Goal: Use online tool/utility: Use online tool/utility

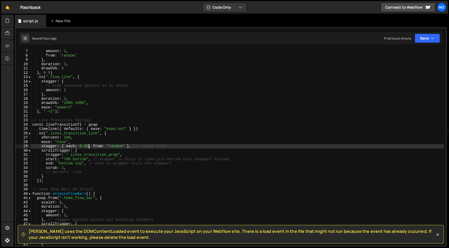
scroll to position [26, 0]
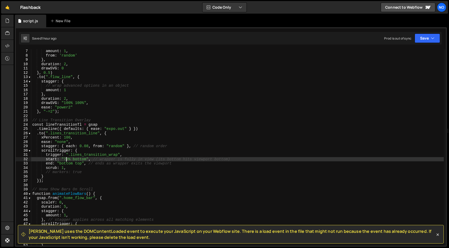
drag, startPoint x: 66, startPoint y: 159, endPoint x: 72, endPoint y: 162, distance: 7.0
click at [65, 160] on div "amount : 1 , from : 'random' } , duration : 2 , drawSVG : 0 } , 0.5 ) . to ( ".…" at bounding box center [237, 151] width 412 height 205
click at [90, 163] on div "amount : 1 , from : 'random' } , duration : 2 , drawSVG : 0 } , 0.5 ) . to ( ".…" at bounding box center [237, 151] width 412 height 205
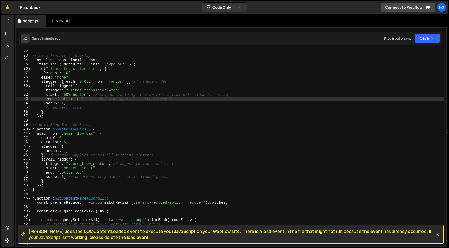
scroll to position [91, 0]
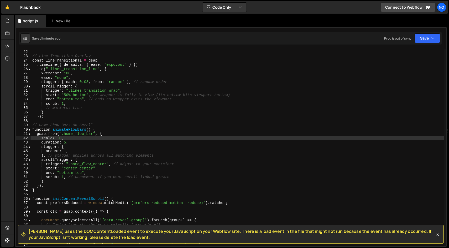
click at [77, 138] on div "} , "-=2" ) ; // Line Transition Overlay const lineTransitionTl = gsap . timeli…" at bounding box center [237, 147] width 412 height 205
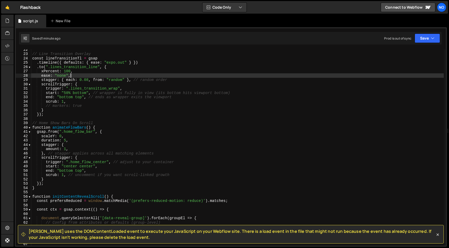
click at [76, 75] on div "// Line Transition Overlay const lineTransitionTl = gsap . timeline ({ defaults…" at bounding box center [237, 149] width 412 height 205
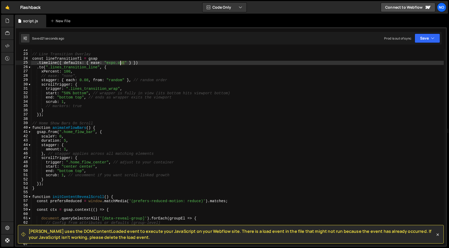
drag, startPoint x: 124, startPoint y: 63, endPoint x: 119, endPoint y: 65, distance: 4.8
click at [119, 63] on div "// Line Transition Overlay const lineTransitionTl = gsap . timeline ({ defaults…" at bounding box center [237, 150] width 412 height 205
drag, startPoint x: 121, startPoint y: 64, endPoint x: 129, endPoint y: 71, distance: 10.4
click at [111, 63] on div "// Line Transition Overlay const lineTransitionTl = gsap . timeline ({ defaults…" at bounding box center [237, 150] width 412 height 205
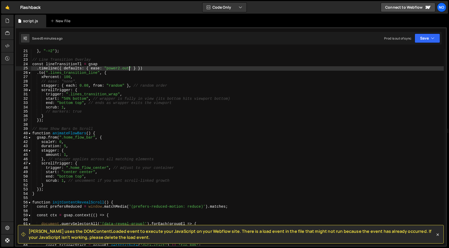
scroll to position [87, 0]
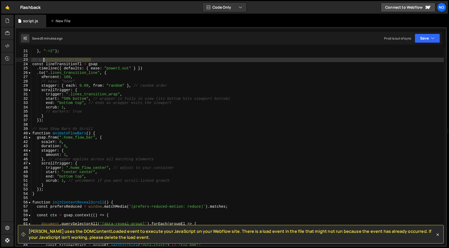
drag, startPoint x: 96, startPoint y: 59, endPoint x: 33, endPoint y: 59, distance: 63.2
click at [34, 59] on div "} , "-=2" ) ; // Line Transition Overlay const lineTransitionTl = gsap . timeli…" at bounding box center [237, 151] width 412 height 205
click at [110, 60] on div "} , "-=2" ) ; // Line Transition Overlay const lineTransitionTl = gsap . timeli…" at bounding box center [237, 147] width 412 height 197
click at [437, 235] on icon at bounding box center [437, 234] width 5 height 5
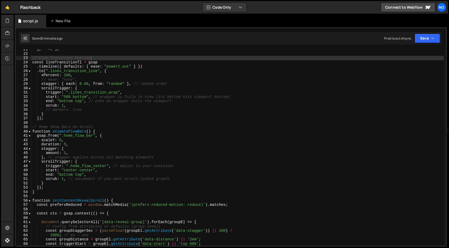
scroll to position [92, 0]
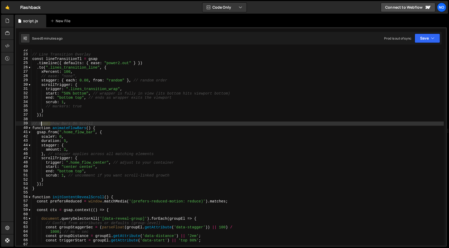
drag, startPoint x: 51, startPoint y: 124, endPoint x: 36, endPoint y: 124, distance: 15.2
click at [36, 124] on div "// Line Transition Overlay const lineTransitionTl = gsap . timeline ({ defaults…" at bounding box center [237, 150] width 412 height 205
click at [132, 126] on div "// Line Transition Overlay const lineTransitionTl = gsap . timeline ({ defaults…" at bounding box center [237, 150] width 412 height 205
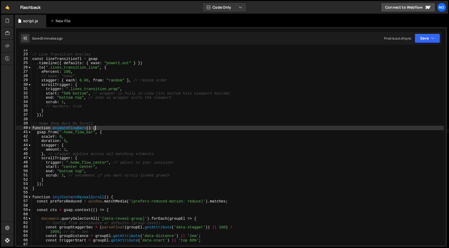
click at [130, 130] on div "// Line Transition Overlay const lineTransitionTl = gsap . timeline ({ defaults…" at bounding box center [237, 150] width 412 height 205
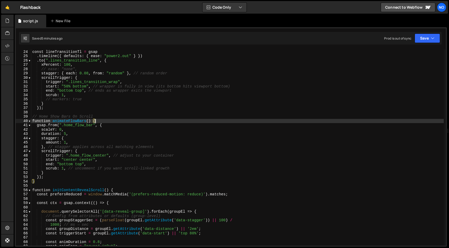
scroll to position [99, 0]
click at [28, 121] on span at bounding box center [29, 121] width 3 height 4
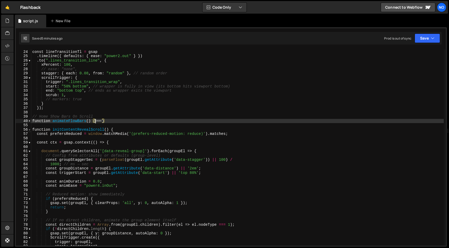
click at [29, 131] on span at bounding box center [29, 130] width 3 height 4
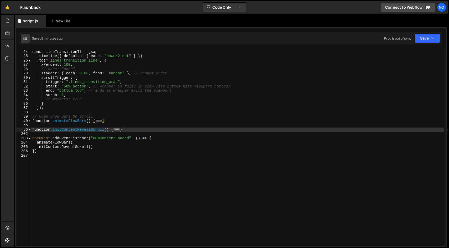
click at [134, 128] on div "// Line Transition Overlay const lineTransitionTl = gsap . timeline ({ defaults…" at bounding box center [237, 147] width 412 height 205
type textarea "}"
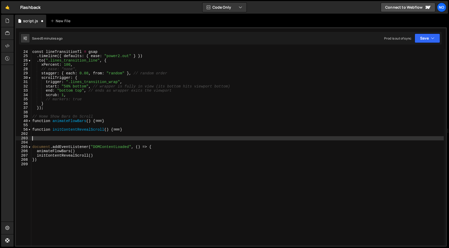
paste textarea "})"
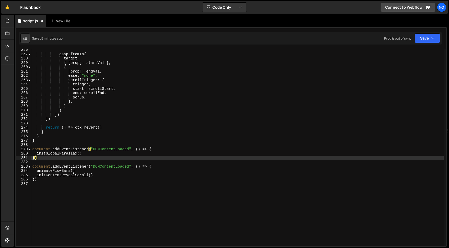
scroll to position [417, 0]
click at [83, 155] on div "gsap . fromTo ( target , { [ prop ] : startVal } , { [ prop ] : endVal , ease :…" at bounding box center [237, 150] width 412 height 205
type textarea "initGlobalParallax()"
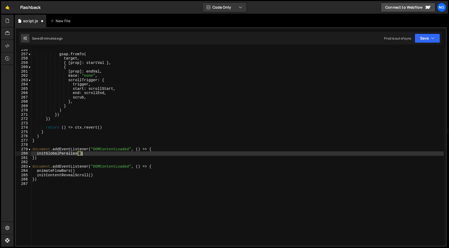
click at [37, 155] on div "gsap . fromTo ( target , { [ prop ] : startVal } , { [ prop ] : endVal , ease :…" at bounding box center [237, 150] width 412 height 205
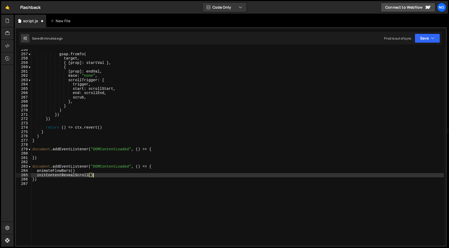
click at [102, 176] on div "gsap . fromTo ( target , { [ prop ] : startVal } , { [ prop ] : endVal , ease :…" at bounding box center [237, 150] width 412 height 205
type textarea "initContentRevealScroll()"
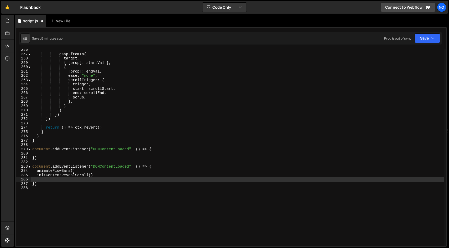
paste textarea "initGlobalParallax()"
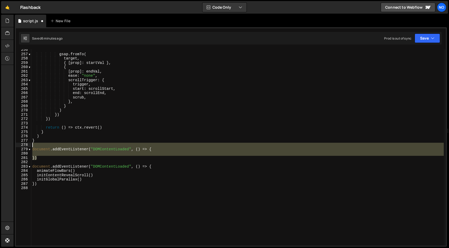
drag, startPoint x: 38, startPoint y: 158, endPoint x: 29, endPoint y: 144, distance: 16.7
click at [29, 144] on div "initGlobalParallax() 256 257 258 259 260 261 262 263 264 265 266 267 268 269 27…" at bounding box center [231, 147] width 430 height 197
type textarea "document.addEventListener("DOMContentLoaded", () => {"
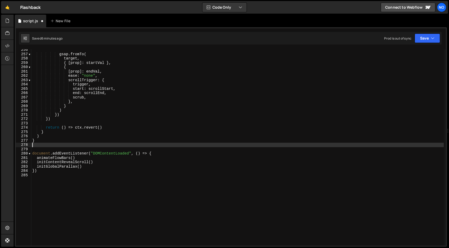
type textarea "}"
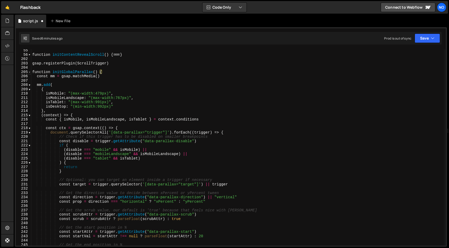
click at [30, 72] on span at bounding box center [29, 72] width 3 height 4
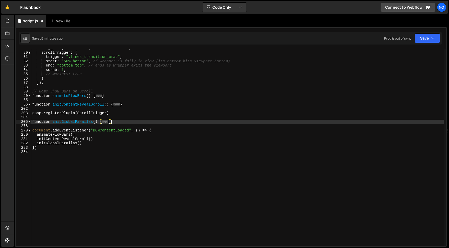
scroll to position [119, 0]
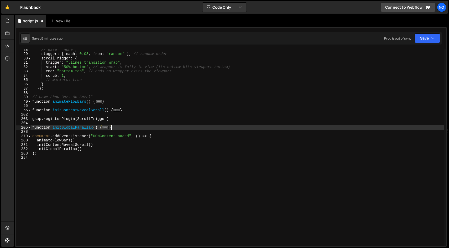
click at [124, 121] on div "// ease: "none", stagger : { each : 0.08 , from : "random" } , // random order …" at bounding box center [237, 149] width 412 height 205
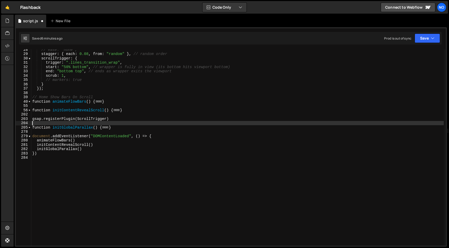
type textarea "gsap.registerPlugin(ScrollTrigger)"
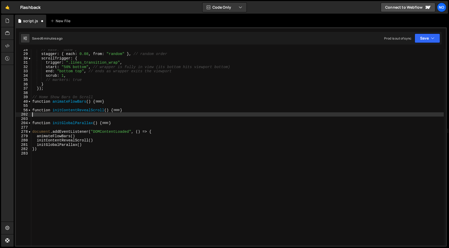
type textarea "}"
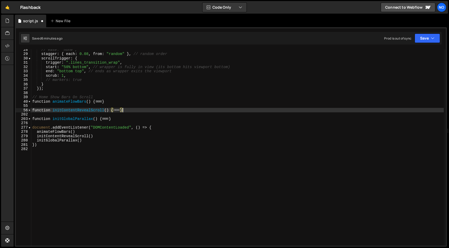
click at [175, 123] on div "// ease: "none", stagger : { each : 0.08 , from : "random" } , // random order …" at bounding box center [237, 149] width 412 height 205
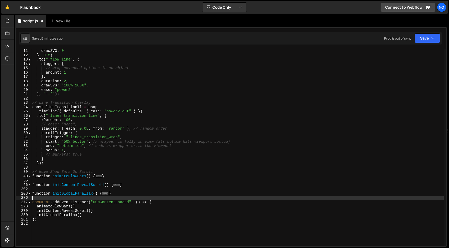
scroll to position [44, 0]
type textarea ")"
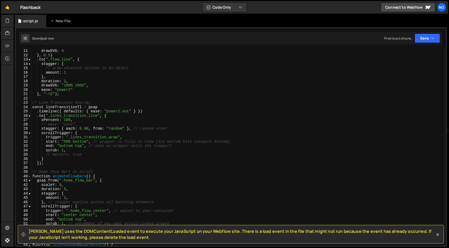
click at [29, 177] on span at bounding box center [29, 176] width 3 height 4
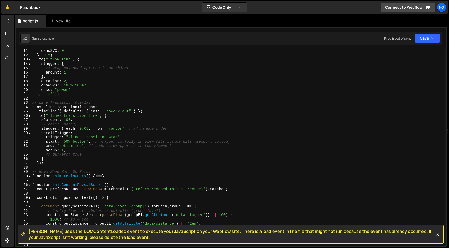
click at [30, 184] on span at bounding box center [29, 185] width 3 height 4
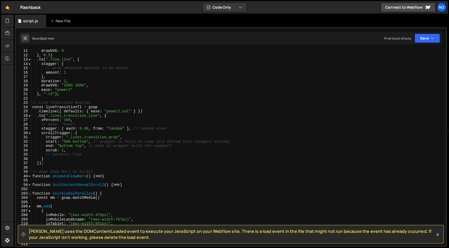
click at [29, 194] on span at bounding box center [29, 194] width 3 height 4
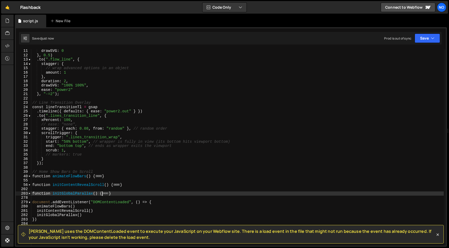
click at [170, 191] on div "drawSVG : 0 } , 0.5 ) . to ( ".flow_line" , { stagger : { // wrap advanced opti…" at bounding box center [237, 151] width 412 height 205
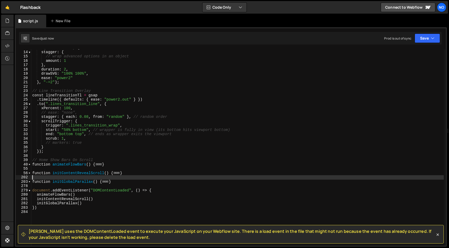
scroll to position [57, 0]
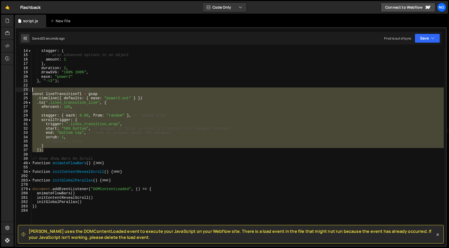
drag, startPoint x: 49, startPoint y: 150, endPoint x: 32, endPoint y: 90, distance: 62.1
click at [32, 90] on div "stagger : { // wrap advanced options in an object amount : 1 } , duration : 2 ,…" at bounding box center [237, 151] width 412 height 205
type textarea "// Line Transition Overlay const lineTransitionTl = gsap"
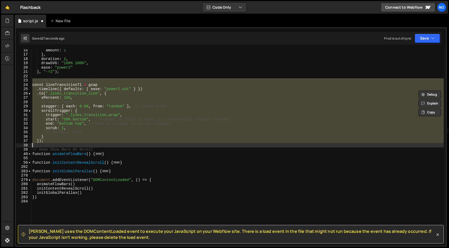
scroll to position [74, 0]
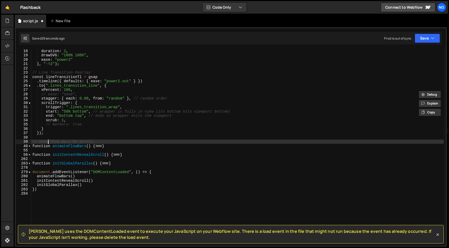
click at [48, 140] on div "duration : 2 , drawSVG : "100% 100%" , ease : "power2" } , "-=2" ) ; // Line Tr…" at bounding box center [237, 151] width 412 height 205
type textarea "// Home Show Bars On Scroll"
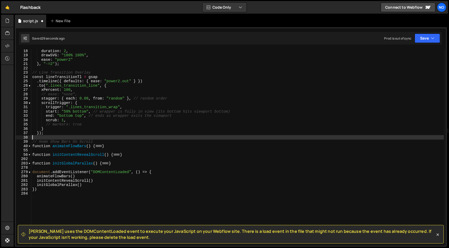
click at [49, 138] on div "duration : 2 , drawSVG : "100% 100%" , ease : "power2" } , "-=2" ) ; // Line Tr…" at bounding box center [237, 151] width 412 height 205
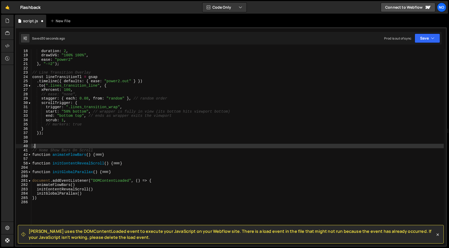
paste textarea "ecosystem_ring"
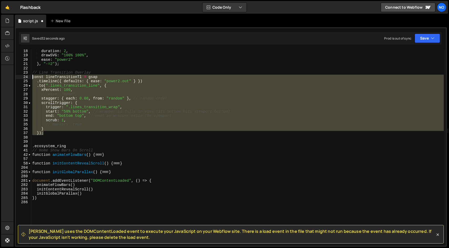
drag, startPoint x: 46, startPoint y: 133, endPoint x: 33, endPoint y: 75, distance: 58.7
click at [33, 75] on div "duration : 2 , drawSVG : "100% 100%" , ease : "power2" } , "-=2" ) ; // Line Tr…" at bounding box center [237, 151] width 412 height 205
click at [33, 73] on div "duration : 2 , drawSVG : "100% 100%" , ease : "power2" } , "-=2" ) ; // Line Tr…" at bounding box center [237, 151] width 412 height 205
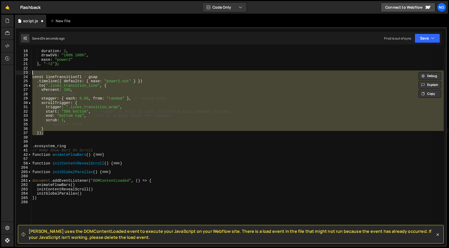
click at [52, 135] on div "duration : 2 , drawSVG : "100% 100%" , ease : "power2" } , "-=2" ) ; // Line Tr…" at bounding box center [237, 147] width 412 height 197
type textarea "});"
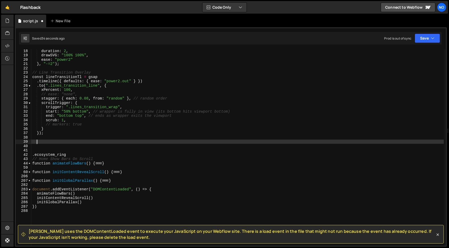
paste textarea "});"
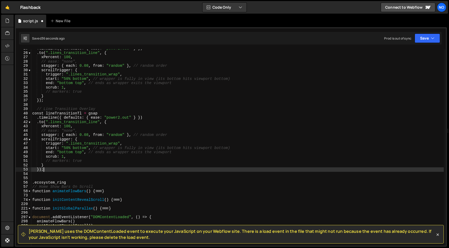
scroll to position [107, 0]
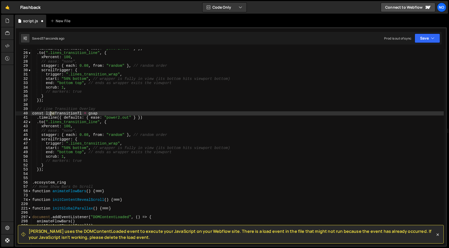
drag, startPoint x: 55, startPoint y: 113, endPoint x: 46, endPoint y: 113, distance: 8.7
click at [47, 113] on div ". timeline ({ defaults : { ease : "power2.out" } }) . to ( ".lines_transition_l…" at bounding box center [237, 148] width 412 height 205
click at [43, 123] on div ". timeline ({ defaults : { ease : "power2.out" } }) . to ( ".lines_transition_l…" at bounding box center [237, 148] width 412 height 205
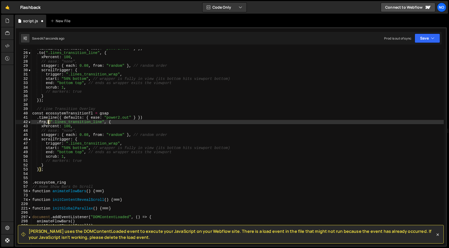
scroll to position [0, 1]
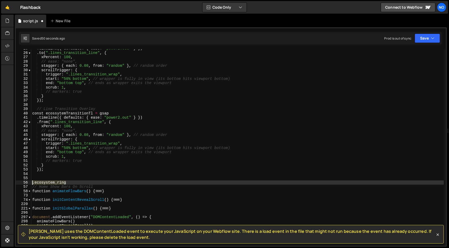
drag, startPoint x: 67, startPoint y: 183, endPoint x: 27, endPoint y: 183, distance: 39.4
click at [27, 183] on div ".from(".lines_transition_line", { 25 26 27 28 29 30 31 32 33 34 35 36 37 38 39 …" at bounding box center [231, 147] width 430 height 197
type textarea ".ecosystem_ring"
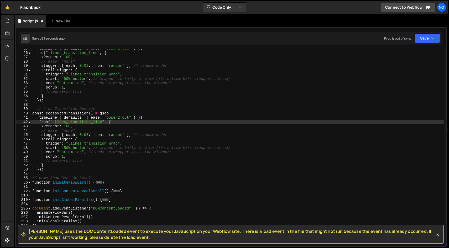
drag, startPoint x: 102, startPoint y: 123, endPoint x: 55, endPoint y: 122, distance: 47.2
click at [55, 122] on div ". timeline ({ defaults : { ease : "power2.out" } }) . to ( ".lines_transition_l…" at bounding box center [237, 148] width 412 height 205
paste textarea ".ecosystem_ring"
click at [55, 122] on div ". timeline ({ defaults : { ease : "power2.out" } }) . to ( ".lines_transition_l…" at bounding box center [237, 148] width 412 height 205
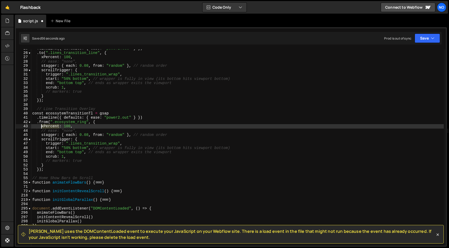
drag, startPoint x: 59, startPoint y: 126, endPoint x: 41, endPoint y: 126, distance: 17.8
click at [41, 126] on div ". timeline ({ defaults : { ease : "power2.out" } }) . to ( ".lines_transition_l…" at bounding box center [237, 148] width 412 height 205
click at [61, 125] on div ". timeline ({ defaults : { ease : "power2.out" } }) . to ( ".lines_transition_l…" at bounding box center [237, 148] width 412 height 205
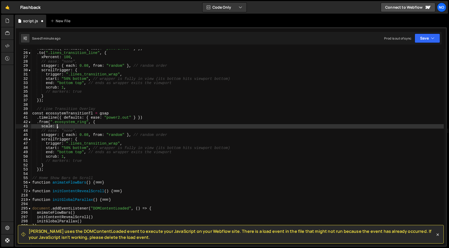
type textarea "scale: .5,"
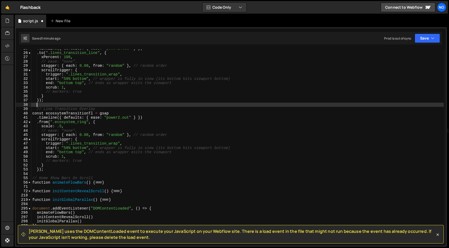
click at [87, 103] on div ". timeline ({ defaults : { ease : "power2.out" } }) . to ( ".lines_transition_l…" at bounding box center [237, 148] width 412 height 205
click at [82, 123] on div ". timeline ({ defaults : { ease : "power2.out" } }) . to ( ".lines_transition_l…" at bounding box center [237, 148] width 412 height 205
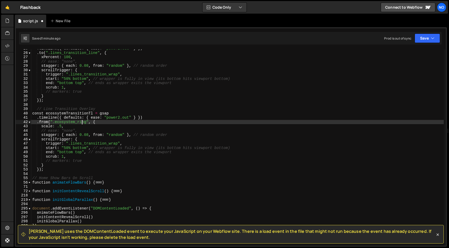
click at [84, 132] on div ". timeline ({ defaults : { ease : "power2.out" } }) . to ( ".lines_transition_l…" at bounding box center [237, 148] width 412 height 205
type textarea "// ease: "none","
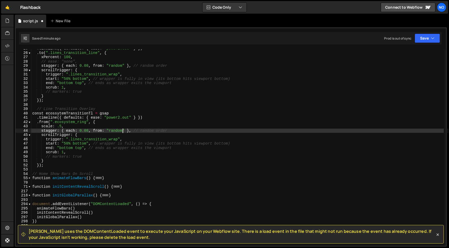
click at [122, 132] on div ". timeline ({ defaults : { ease : "power2.out" } }) . to ( ".lines_transition_l…" at bounding box center [237, 148] width 412 height 205
click at [146, 131] on div ". timeline ({ defaults : { ease : "power2.out" } }) . to ( ".lines_transition_l…" at bounding box center [237, 148] width 412 height 205
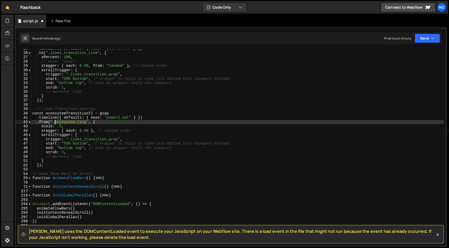
drag, startPoint x: 86, startPoint y: 122, endPoint x: 55, endPoint y: 122, distance: 31.0
click at [55, 122] on div ". timeline ({ defaults : { ease : "power2.out" } }) . to ( ".lines_transition_l…" at bounding box center [237, 148] width 412 height 205
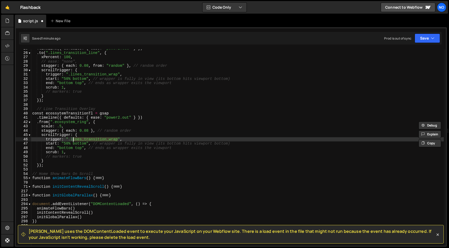
drag, startPoint x: 118, startPoint y: 139, endPoint x: 70, endPoint y: 137, distance: 48.1
click at [70, 137] on div ". timeline ({ defaults : { ease : "power2.out" } }) . to ( ".lines_transition_l…" at bounding box center [237, 148] width 412 height 205
paste textarea "ecosystem_ring"
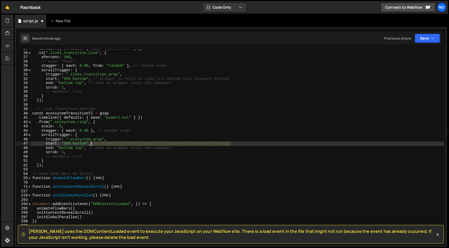
drag, startPoint x: 236, startPoint y: 144, endPoint x: 91, endPoint y: 143, distance: 145.1
click at [91, 143] on div ". timeline ({ defaults : { ease : "power2.out" } }) . to ( ".lines_transition_l…" at bounding box center [237, 148] width 412 height 205
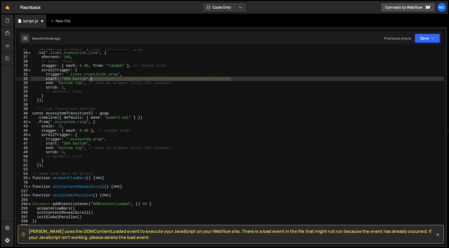
drag, startPoint x: 230, startPoint y: 78, endPoint x: 91, endPoint y: 77, distance: 138.8
click at [91, 77] on div ". timeline ({ defaults : { ease : "power2.out" } }) . to ( ".lines_transition_l…" at bounding box center [237, 148] width 412 height 205
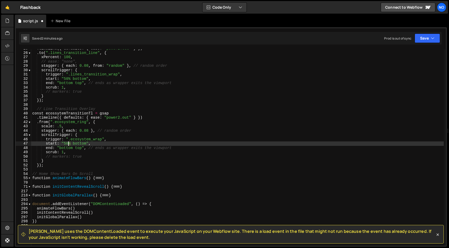
drag, startPoint x: 70, startPoint y: 144, endPoint x: 63, endPoint y: 144, distance: 6.9
click at [63, 144] on div ". timeline ({ defaults : { ease : "power2.out" } }) . to ( ".lines_transition_l…" at bounding box center [237, 148] width 412 height 205
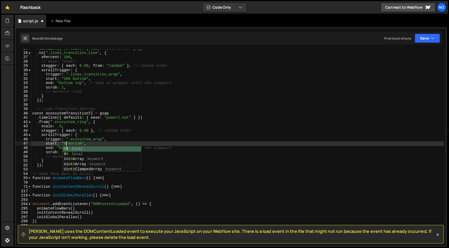
scroll to position [0, 2]
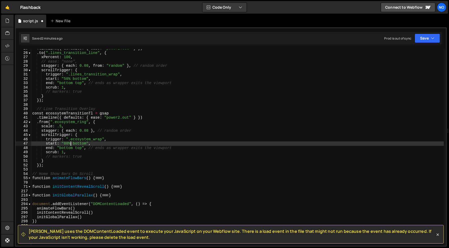
click at [92, 144] on div ". timeline ({ defaults : { ease : "power2.out" } }) . to ( ".lines_transition_l…" at bounding box center [237, 148] width 412 height 205
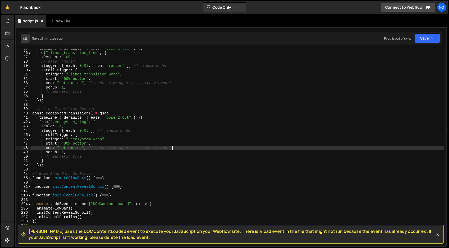
click at [182, 149] on div ". timeline ({ defaults : { ease : "power2.out" } }) . to ( ".lines_transition_l…" at bounding box center [237, 148] width 412 height 205
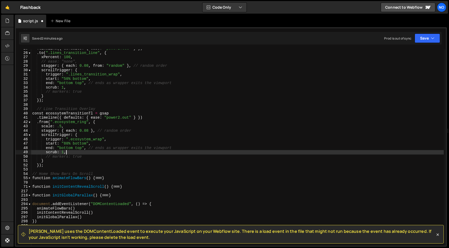
click at [182, 153] on div ". timeline ({ defaults : { ease : "power2.out" } }) . to ( ".lines_transition_l…" at bounding box center [237, 148] width 412 height 205
click at [186, 149] on div ". timeline ({ defaults : { ease : "power2.out" } }) . to ( ".lines_transition_l…" at bounding box center [237, 148] width 412 height 205
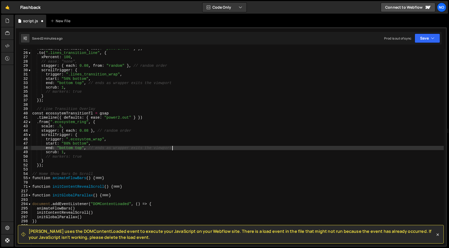
click at [68, 148] on div ". timeline ({ defaults : { ease : "power2.out" } }) . to ( ".lines_transition_l…" at bounding box center [237, 148] width 412 height 205
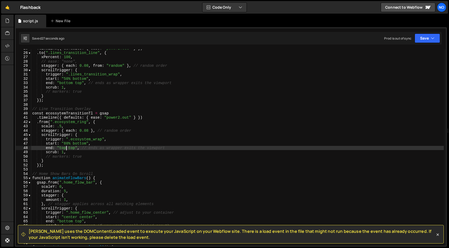
click at [70, 153] on div ". timeline ({ defaults : { ease : "power2.out" } }) . to ( ".lines_transition_l…" at bounding box center [237, 148] width 412 height 205
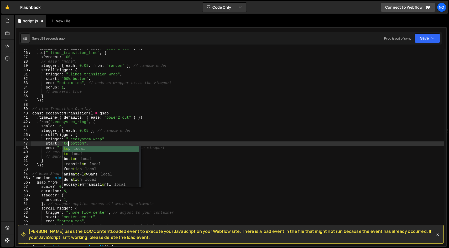
scroll to position [0, 2]
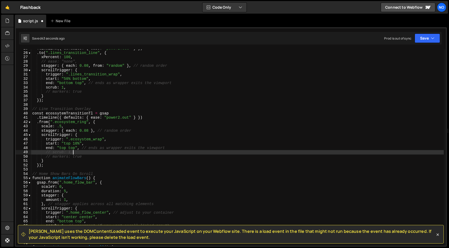
click at [85, 152] on div ". timeline ({ defaults : { ease : "power2.out" } }) . to ( ".lines_transition_l…" at bounding box center [237, 148] width 412 height 205
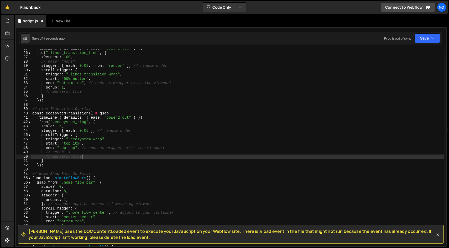
click at [104, 159] on div ". timeline ({ defaults : { ease : "power2.out" } }) . to ( ".lines_transition_l…" at bounding box center [237, 148] width 412 height 205
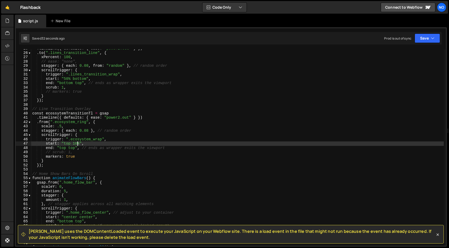
click at [76, 144] on div ". timeline ({ defaults : { ease : "power2.out" } }) . to ( ".lines_transition_l…" at bounding box center [237, 148] width 412 height 205
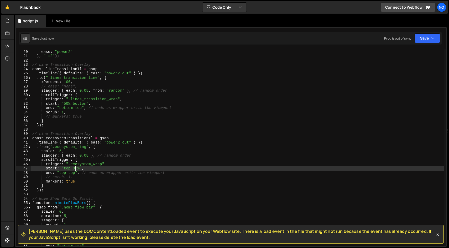
scroll to position [75, 0]
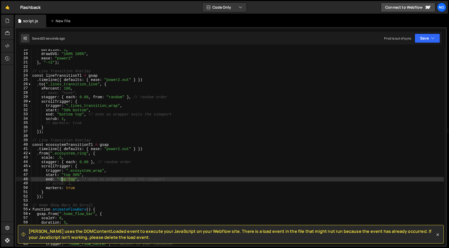
drag, startPoint x: 73, startPoint y: 180, endPoint x: 61, endPoint y: 180, distance: 12.3
click at [61, 180] on div "duration : 2 , drawSVG : "100% 100%" , ease : "power2" } , "-=2" ) ; // Line Tr…" at bounding box center [237, 149] width 412 height 205
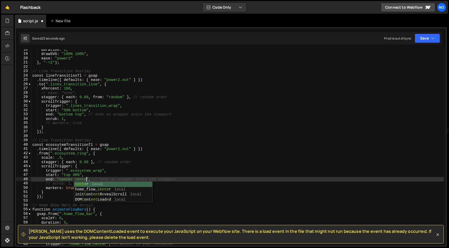
scroll to position [0, 4]
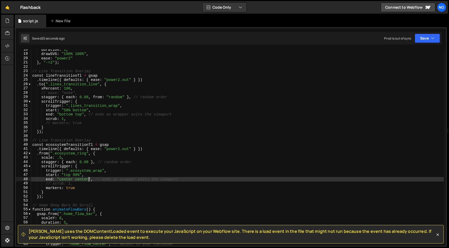
click at [89, 163] on div "duration : 2 , drawSVG : "100% 100%" , ease : "power2" } , "-=2" ) ; // Line Tr…" at bounding box center [237, 149] width 412 height 205
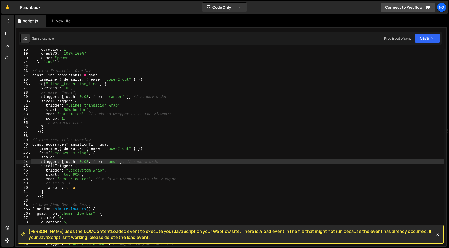
scroll to position [77, 0]
click at [100, 153] on div "duration : 2 , drawSVG : "100% 100%" , ease : "power2" } , "-=2" ) ; // Line Tr…" at bounding box center [237, 148] width 412 height 205
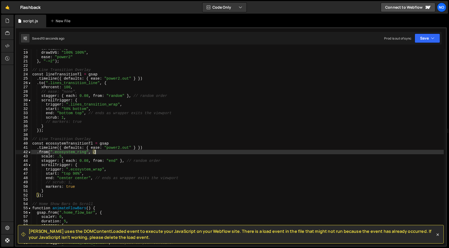
scroll to position [0, 4]
click at [41, 157] on div "duration : 2 , drawSVG : "100% 100%" , ease : "power2" } , "-=2" ) ; // Line Tr…" at bounding box center [237, 148] width 412 height 205
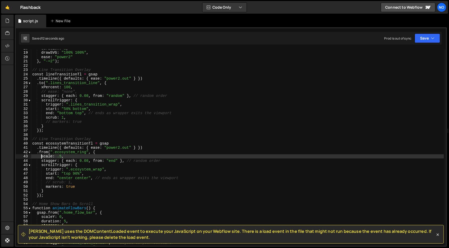
scroll to position [0, 2]
type textarea "scale: .5,"
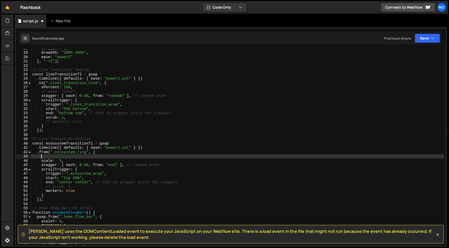
click at [62, 159] on div "duration : 2 , drawSVG : "100% 100%" , ease : "power2" } , "-=2" ) ; // Line Tr…" at bounding box center [237, 148] width 412 height 205
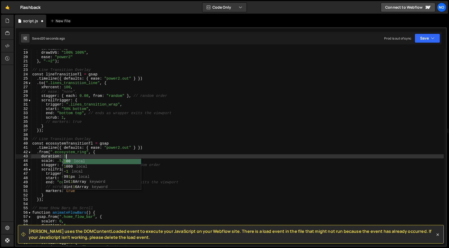
scroll to position [0, 2]
click at [130, 148] on div "duration : 2 , drawSVG : "100% 100%" , ease : "power2" } , "-=2" ) ; // Line Tr…" at bounding box center [237, 148] width 412 height 205
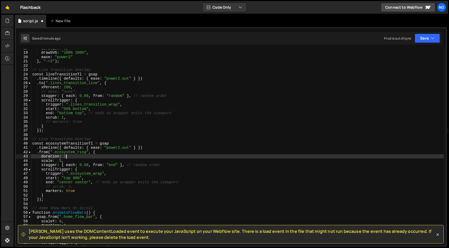
click at [66, 156] on div "duration : 2 , drawSVG : "100% 100%" , ease : "power2" } , "-=2" ) ; // Line Tr…" at bounding box center [237, 148] width 412 height 205
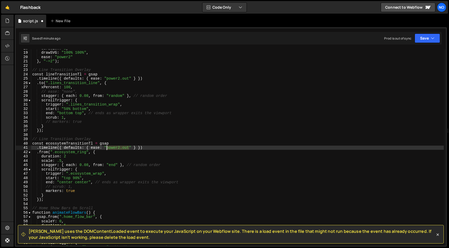
drag, startPoint x: 130, startPoint y: 148, endPoint x: 106, endPoint y: 149, distance: 23.9
click at [106, 149] on div "duration : 2 , drawSVG : "100% 100%" , ease : "power2" } , "-=2" ) ; // Line Tr…" at bounding box center [237, 148] width 412 height 205
paste textarea "ease: "elastic.out(1,0.75)","
click at [131, 147] on div "duration : 2 , drawSVG : "100% 100%" , ease : "power2" } , "-=2" ) ; // Line Tr…" at bounding box center [237, 148] width 412 height 205
click at [91, 148] on div "duration : 2 , drawSVG : "100% 100%" , ease : "power2" } , "-=2" ) ; // Line Tr…" at bounding box center [237, 148] width 412 height 205
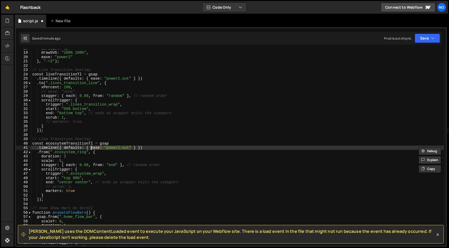
paste textarea "elastic.out(1,0.75)","
click at [156, 148] on div "duration : 2 , drawSVG : "100% 100%" , ease : "power2" } , "-=2" ) ; // Line Tr…" at bounding box center [237, 148] width 412 height 205
click at [161, 148] on div "duration : 2 , drawSVG : "100% 100%" , ease : "power2" } , "-=2" ) ; // Line Tr…" at bounding box center [237, 148] width 412 height 205
click at [173, 149] on div "duration : 2 , drawSVG : "100% 100%" , ease : "power2" } , "-=2" ) ; // Line Tr…" at bounding box center [237, 148] width 412 height 205
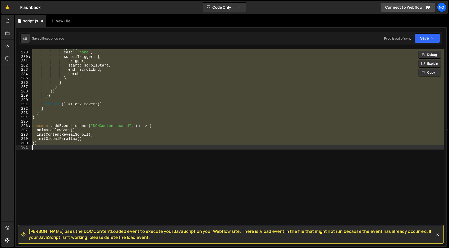
scroll to position [75, 0]
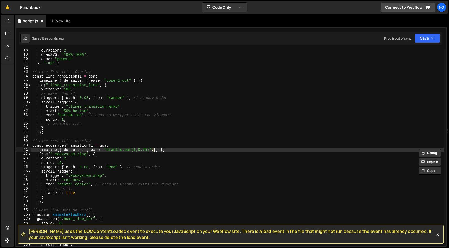
type textarea ".timeline({ defaults: { ease: "power2.out" } })"
drag, startPoint x: 158, startPoint y: 137, endPoint x: 143, endPoint y: 147, distance: 17.6
click at [157, 137] on div "duration : 2 , drawSVG : "100% 100%" , ease : "power2" } , "-=2" ) ; // Line Tr…" at bounding box center [237, 150] width 412 height 205
drag, startPoint x: 129, startPoint y: 149, endPoint x: 108, endPoint y: 149, distance: 20.7
click at [108, 149] on div "duration : 2 , drawSVG : "100% 100%" , ease : "power2" } , "-=2" ) ; // Line Tr…" at bounding box center [237, 150] width 412 height 205
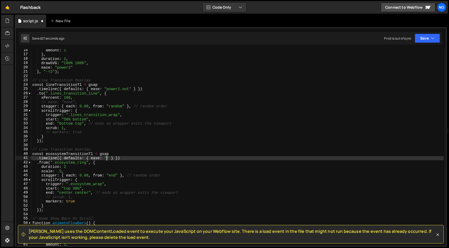
paste textarea "elastic.out(1,0.75)"
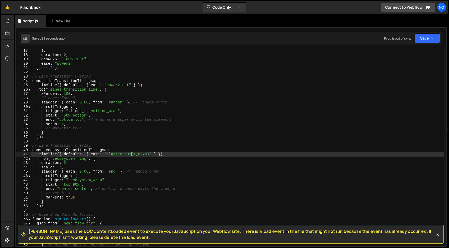
scroll to position [70, 0]
click at [76, 164] on div "} , duration : 2 , drawSVG : "100% 100%" , ease : "power2" } , "-=2" ) ; // Lin…" at bounding box center [237, 151] width 412 height 205
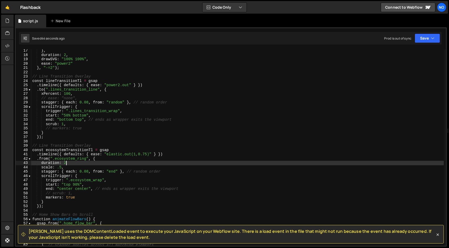
scroll to position [0, 2]
click at [190, 192] on div "} , duration : 2 , drawSVG : "100% 100%" , ease : "power2" } , "-=2" ) ; // Lin…" at bounding box center [237, 151] width 412 height 205
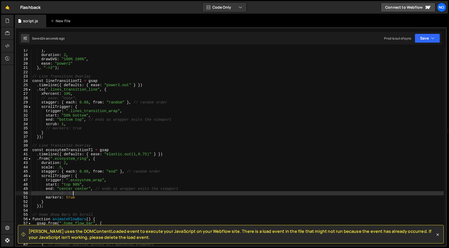
click at [191, 190] on div "} , duration : 2 , drawSVG : "100% 100%" , ease : "power2" } , "-=2" ) ; // Lin…" at bounding box center [237, 151] width 412 height 205
type textarea "end: "center center", // ends as wrapper exits the viewport"
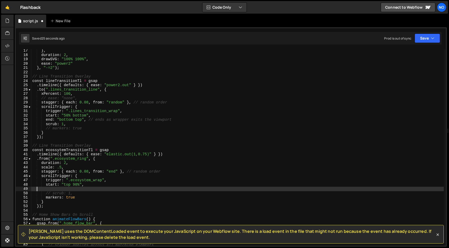
scroll to position [0, 0]
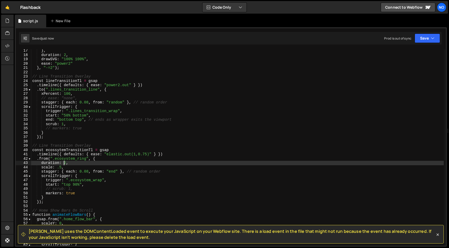
drag, startPoint x: 65, startPoint y: 164, endPoint x: 67, endPoint y: 167, distance: 4.1
click at [65, 164] on div "} , duration : 2 , drawSVG : "100% 100%" , ease : "power2" } , "-=2" ) ; // Lin…" at bounding box center [237, 151] width 412 height 205
click at [186, 167] on div "} , duration : 2 , drawSVG : "100% 100%" , ease : "power2" } , "-=2" ) ; // Lin…" at bounding box center [237, 151] width 412 height 205
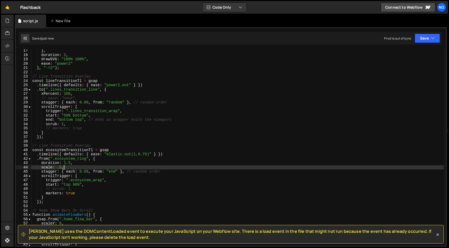
scroll to position [0, 2]
type textarea "scale: .5,"
drag, startPoint x: 60, startPoint y: 168, endPoint x: 70, endPoint y: 176, distance: 12.5
click at [61, 168] on div "} , duration : 2 , drawSVG : "100% 100%" , ease : "power2" } , "-=2" ) ; // Lin…" at bounding box center [237, 151] width 412 height 205
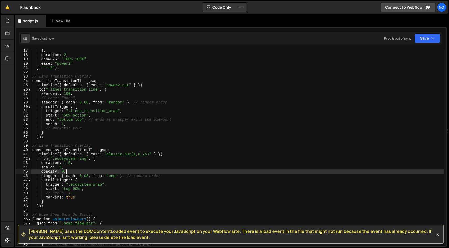
scroll to position [70, 0]
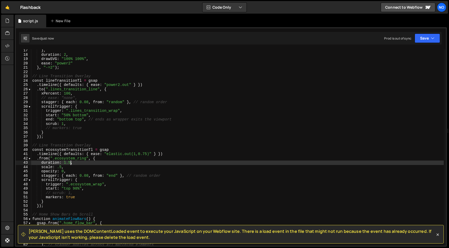
click at [70, 163] on div "} , duration : 2 , drawSVG : "100% 100%" , ease : "power2" } , "-=2" ) ; // Lin…" at bounding box center [237, 150] width 412 height 205
type textarea "duration: 1,"
click at [69, 164] on div "} , duration : 2 , drawSVG : "100% 100%" , ease : "power2" } , "-=2" ) ; // Lin…" at bounding box center [237, 150] width 412 height 205
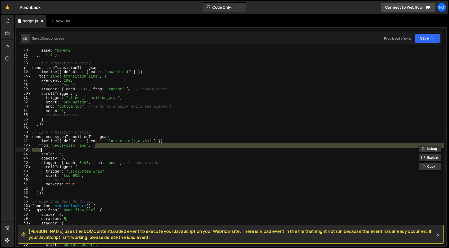
scroll to position [83, 0]
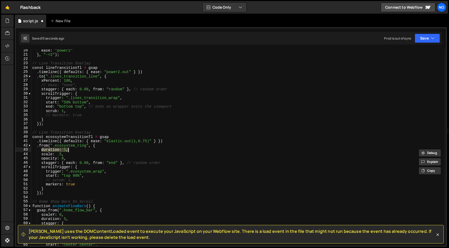
click at [88, 149] on div "ease : "power2" } , "-=2" ) ; // Line Transition Overlay const lineTransitionTl…" at bounding box center [237, 147] width 412 height 197
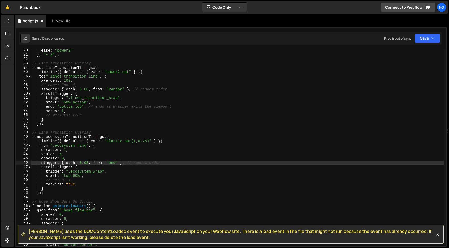
click at [88, 163] on div "ease : "power2" } , "-=2" ) ; // Line Transition Overlay const lineTransitionTl…" at bounding box center [237, 150] width 412 height 205
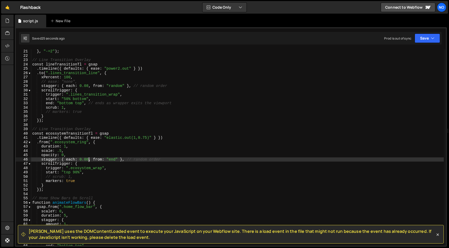
scroll to position [89, 0]
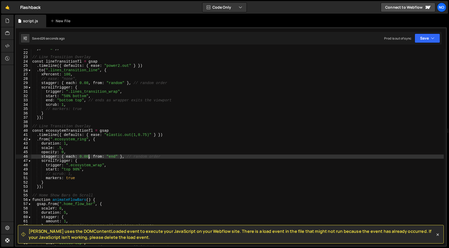
click at [189, 154] on div "} , "-=2" ) ; // Line Transition Overlay const lineTransitionTl = gsap . timeli…" at bounding box center [237, 148] width 412 height 205
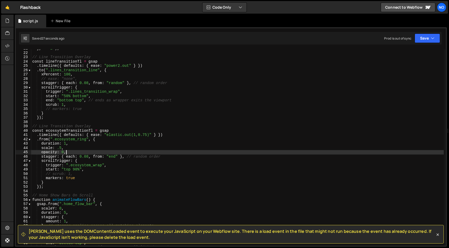
click at [189, 155] on div "} , "-=2" ) ; // Line Transition Overlay const lineTransitionTl = gsap . timeli…" at bounding box center [237, 148] width 412 height 205
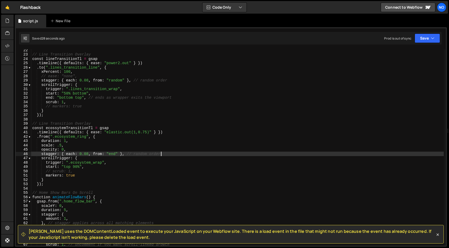
scroll to position [92, 0]
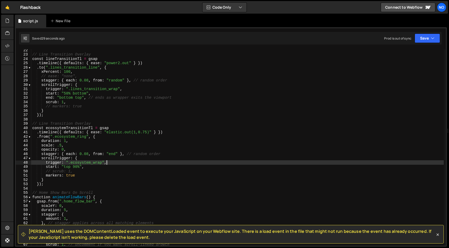
click at [125, 163] on div "// Line Transition Overlay const lineTransitionTl = gsap . timeline ({ defaults…" at bounding box center [237, 150] width 412 height 205
click at [123, 166] on div "// Line Transition Overlay const lineTransitionTl = gsap . timeline ({ defaults…" at bounding box center [237, 150] width 412 height 205
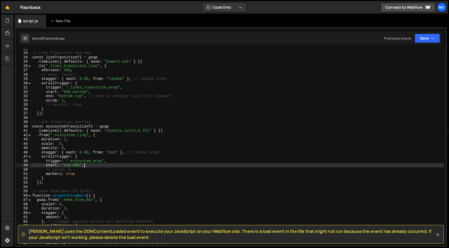
click at [104, 165] on div "// Line Transition Overlay const lineTransitionTl = gsap . timeline ({ defaults…" at bounding box center [237, 148] width 412 height 205
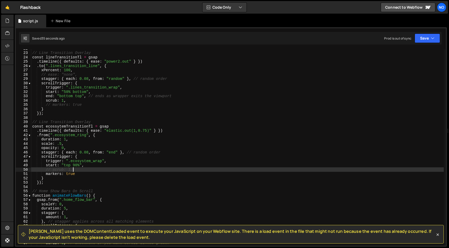
click at [103, 170] on div "// Line Transition Overlay const lineTransitionTl = gsap . timeline ({ defaults…" at bounding box center [237, 148] width 412 height 205
click at [100, 167] on div "// Line Transition Overlay const lineTransitionTl = gsap . timeline ({ defaults…" at bounding box center [237, 149] width 412 height 205
type textarea "start: "top 90%","
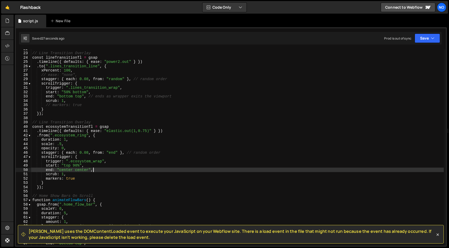
click at [67, 173] on div "// Line Transition Overlay const lineTransitionTl = gsap . timeline ({ defaults…" at bounding box center [237, 149] width 412 height 205
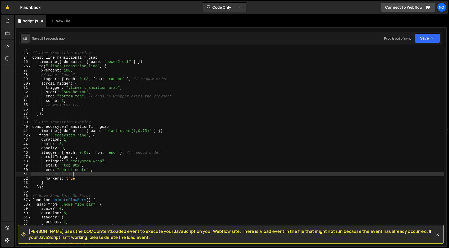
click at [118, 168] on div "// Line Transition Overlay const lineTransitionTl = gsap . timeline ({ defaults…" at bounding box center [237, 149] width 412 height 205
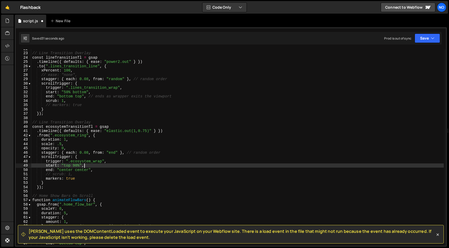
click at [72, 153] on div "// Line Transition Overlay const lineTransitionTl = gsap . timeline ({ defaults…" at bounding box center [237, 149] width 412 height 205
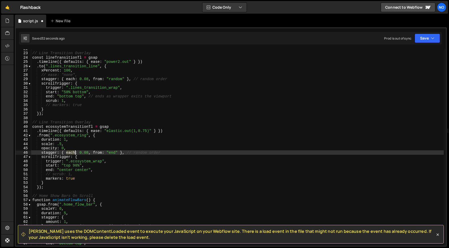
click at [72, 153] on div "// Line Transition Overlay const lineTransitionTl = gsap . timeline ({ defaults…" at bounding box center [237, 149] width 412 height 205
click at [103, 171] on div "// Line Transition Overlay const lineTransitionTl = gsap . timeline ({ defaults…" at bounding box center [237, 149] width 412 height 205
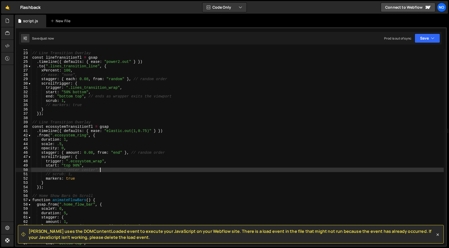
click at [66, 140] on div "// Line Transition Overlay const lineTransitionTl = gsap . timeline ({ defaults…" at bounding box center [237, 149] width 412 height 205
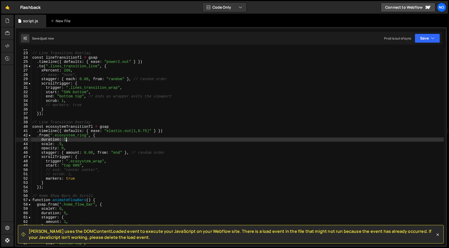
scroll to position [0, 2]
click at [41, 141] on div "// Line Transition Overlay const lineTransitionTl = gsap . timeline ({ defaults…" at bounding box center [237, 149] width 412 height 205
click at [63, 132] on div "// Line Transition Overlay const lineTransitionTl = gsap . timeline ({ defaults…" at bounding box center [237, 149] width 412 height 205
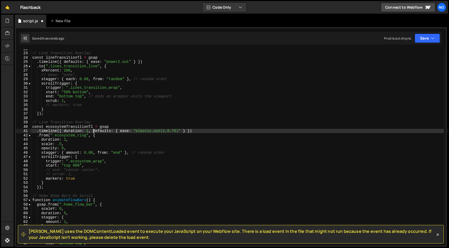
scroll to position [0, 4]
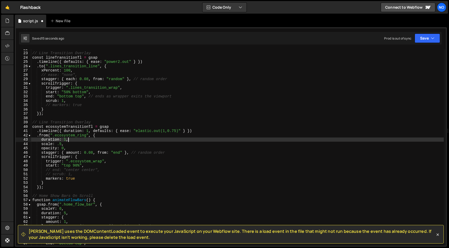
click at [72, 142] on div "// Line Transition Overlay const lineTransitionTl = gsap . timeline ({ defaults…" at bounding box center [237, 149] width 412 height 205
type textarea "duration: 1,"
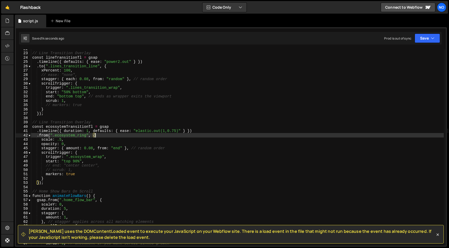
click at [75, 149] on div "// Line Transition Overlay const lineTransitionTl = gsap . timeline ({ defaults…" at bounding box center [237, 149] width 412 height 205
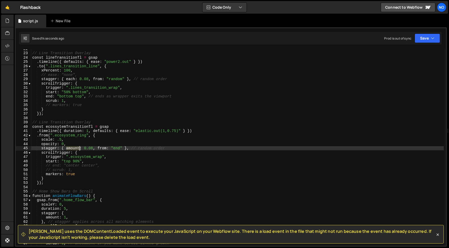
click at [75, 149] on div "// Line Transition Overlay const lineTransitionTl = gsap . timeline ({ defaults…" at bounding box center [237, 149] width 412 height 205
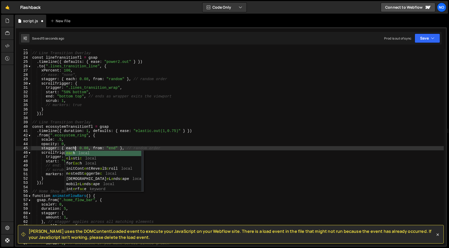
scroll to position [0, 3]
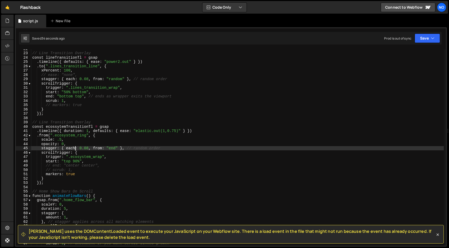
click at [83, 168] on div "// Line Transition Overlay const lineTransitionTl = gsap . timeline ({ defaults…" at bounding box center [237, 149] width 412 height 205
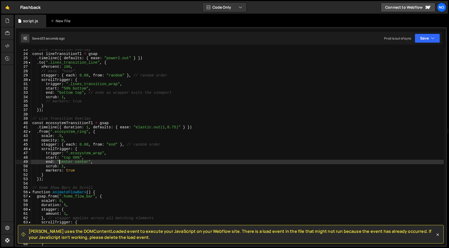
scroll to position [97, 0]
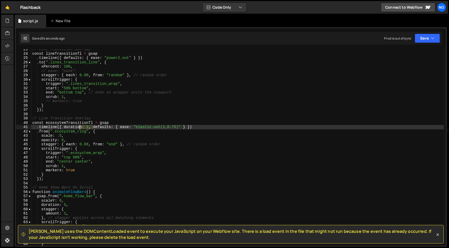
drag, startPoint x: 91, startPoint y: 128, endPoint x: 66, endPoint y: 127, distance: 24.7
click at [66, 127] on div "// Line Transition Overlay const lineTransitionTl = gsap . timeline ({ defaults…" at bounding box center [237, 149] width 412 height 205
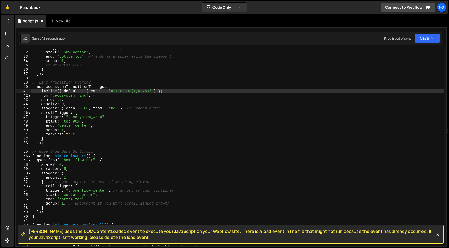
scroll to position [133, 0]
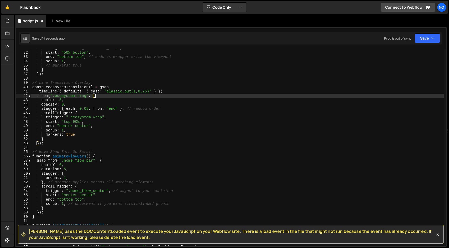
click at [98, 95] on div "trigger : ".lines_transition_wrap" , start : "50% bottom" , end : "bottom top" …" at bounding box center [237, 148] width 412 height 205
click at [83, 103] on div "trigger : ".lines_transition_wrap" , start : "50% bottom" , end : "bottom top" …" at bounding box center [237, 148] width 412 height 205
type textarea "opacity: 0,"
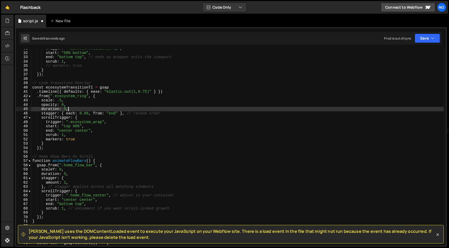
scroll to position [0, 2]
click at [97, 133] on div "trigger : ".lines_transition_wrap" , start : "50% bottom" , end : "bottom top" …" at bounding box center [237, 148] width 412 height 205
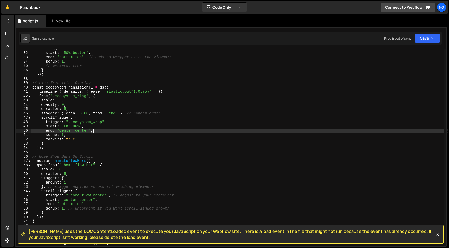
click at [95, 135] on div "trigger : ".lines_transition_wrap" , start : "50% bottom" , end : "bottom top" …" at bounding box center [237, 148] width 412 height 205
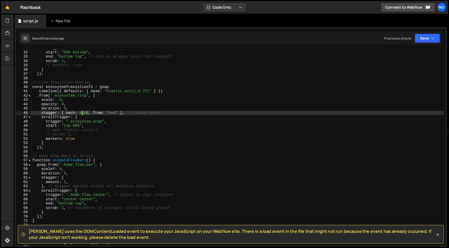
drag, startPoint x: 88, startPoint y: 113, endPoint x: 85, endPoint y: 115, distance: 4.3
click at [80, 113] on div "trigger : ".lines_transition_wrap" , start : "50% bottom" , end : "bottom top" …" at bounding box center [237, 148] width 412 height 205
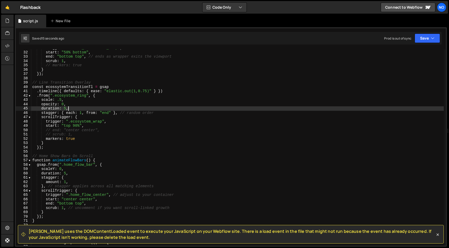
click at [75, 108] on div "trigger : ".lines_transition_wrap" , start : "50% bottom" , end : "bottom top" …" at bounding box center [237, 148] width 412 height 205
click at [75, 100] on div "trigger : ".lines_transition_wrap" , start : "50% bottom" , end : "bottom top" …" at bounding box center [237, 148] width 412 height 205
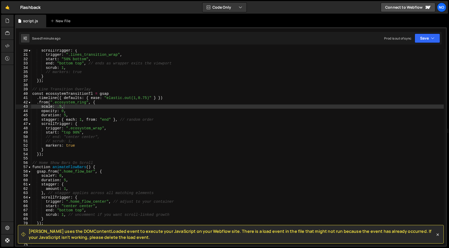
scroll to position [126, 0]
click at [70, 95] on div "scrollTrigger : { trigger : ".lines_transition_wrap" , start : "50% bottom" , e…" at bounding box center [237, 150] width 412 height 205
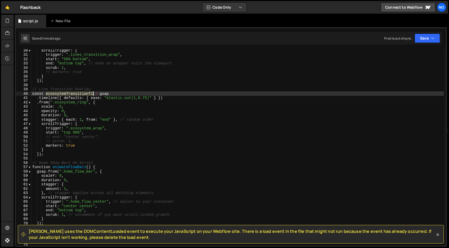
click at [70, 95] on div "scrollTrigger : { trigger : ".lines_transition_wrap" , start : "50% bottom" , e…" at bounding box center [237, 150] width 412 height 205
drag, startPoint x: 85, startPoint y: 95, endPoint x: 85, endPoint y: 98, distance: 3.2
click at [85, 95] on div "scrollTrigger : { trigger : ".lines_transition_wrap" , start : "50% bottom" , e…" at bounding box center [237, 147] width 412 height 197
click at [89, 94] on div "scrollTrigger : { trigger : ".lines_transition_wrap" , start : "50% bottom" , e…" at bounding box center [237, 150] width 412 height 205
click at [66, 94] on div "scrollTrigger : { trigger : ".lines_transition_wrap" , start : "50% bottom" , e…" at bounding box center [237, 150] width 412 height 205
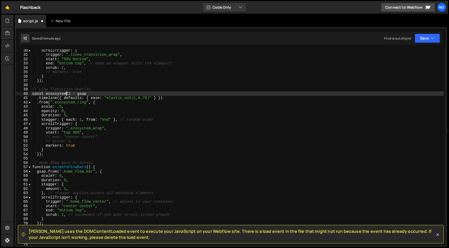
click at [89, 93] on div "scrollTrigger : { trigger : ".lines_transition_wrap" , start : "50% bottom" , e…" at bounding box center [237, 150] width 412 height 205
click at [169, 99] on div "scrollTrigger : { trigger : ".lines_transition_wrap" , start : "50% bottom" , e…" at bounding box center [237, 150] width 412 height 205
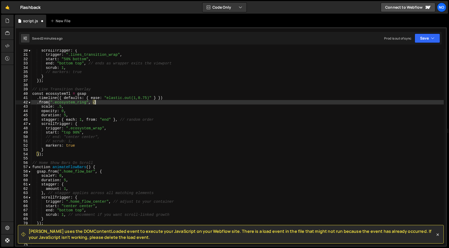
click at [97, 103] on div "scrollTrigger : { trigger : ".lines_transition_wrap" , start : "50% bottom" , e…" at bounding box center [237, 150] width 412 height 205
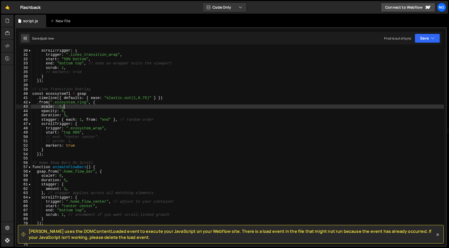
click at [64, 107] on div "scrollTrigger : { trigger : ".lines_transition_wrap" , start : "50% bottom" , e…" at bounding box center [237, 150] width 412 height 205
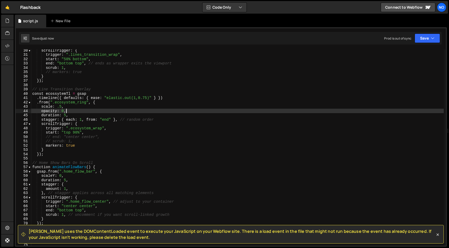
click at [75, 112] on div "scrollTrigger : { trigger : ".lines_transition_wrap" , start : "50% bottom" , e…" at bounding box center [237, 150] width 412 height 205
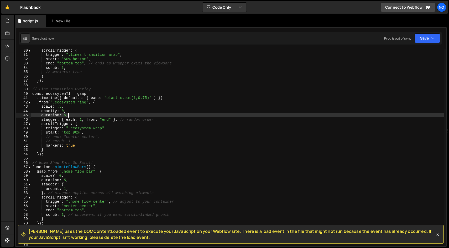
click at [90, 115] on div "scrollTrigger : { trigger : ".lines_transition_wrap" , start : "50% bottom" , e…" at bounding box center [237, 150] width 412 height 205
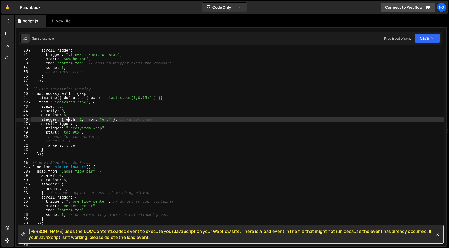
click at [69, 119] on div "scrollTrigger : { trigger : ".lines_transition_wrap" , start : "50% bottom" , e…" at bounding box center [237, 150] width 412 height 205
click at [87, 120] on div "scrollTrigger : { trigger : ".lines_transition_wrap" , start : "50% bottom" , e…" at bounding box center [237, 150] width 412 height 205
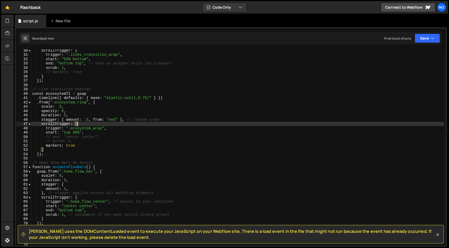
click at [122, 123] on div "scrollTrigger : { trigger : ".lines_transition_wrap" , start : "50% bottom" , e…" at bounding box center [237, 150] width 412 height 205
click at [127, 127] on div "scrollTrigger : { trigger : ".lines_transition_wrap" , start : "50% bottom" , e…" at bounding box center [237, 150] width 412 height 205
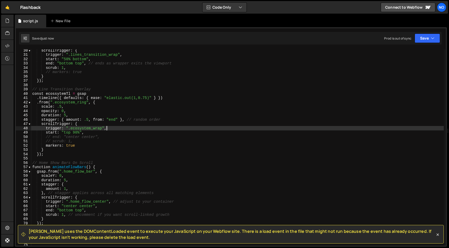
click at [127, 130] on div "scrollTrigger : { trigger : ".lines_transition_wrap" , start : "50% bottom" , e…" at bounding box center [237, 150] width 412 height 205
click at [127, 132] on div "scrollTrigger : { trigger : ".lines_transition_wrap" , start : "50% bottom" , e…" at bounding box center [237, 150] width 412 height 205
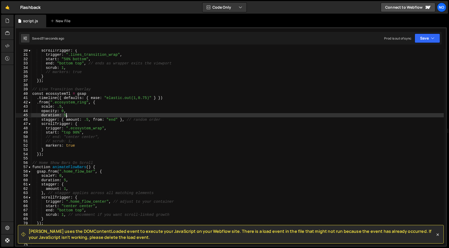
click at [65, 116] on div "scrollTrigger : { trigger : ".lines_transition_wrap" , start : "50% bottom" , e…" at bounding box center [237, 150] width 412 height 205
click at [73, 117] on div "scrollTrigger : { trigger : ".lines_transition_wrap" , start : "50% bottom" , e…" at bounding box center [237, 150] width 412 height 205
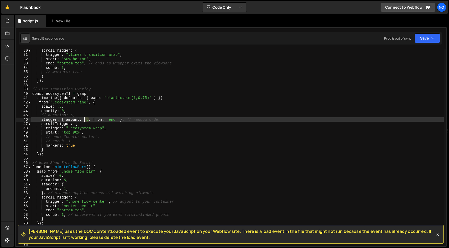
drag, startPoint x: 88, startPoint y: 120, endPoint x: 84, endPoint y: 120, distance: 3.9
click at [84, 120] on div "scrollTrigger : { trigger : ".lines_transition_wrap" , start : "50% bottom" , e…" at bounding box center [237, 150] width 412 height 205
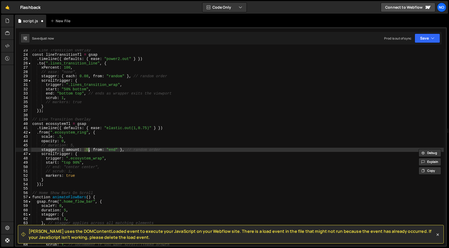
scroll to position [96, 0]
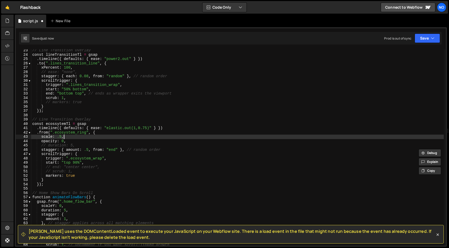
click at [71, 136] on div "// Line Transition Overlay const lineTransitionTl = gsap . timeline ({ defaults…" at bounding box center [237, 150] width 412 height 205
click at [76, 146] on div "// Line Transition Overlay const lineTransitionTl = gsap . timeline ({ defaults…" at bounding box center [237, 150] width 412 height 205
click at [61, 136] on div "// Line Transition Overlay const lineTransitionTl = gsap . timeline ({ defaults…" at bounding box center [237, 150] width 412 height 205
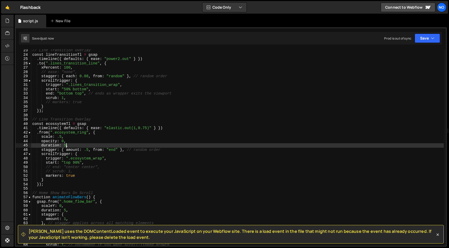
click at [66, 144] on div "// Line Transition Overlay const lineTransitionTl = gsap . timeline ({ defaults…" at bounding box center [237, 150] width 412 height 205
click at [148, 146] on div "// Line Transition Overlay const lineTransitionTl = gsap . timeline ({ defaults…" at bounding box center [237, 150] width 412 height 205
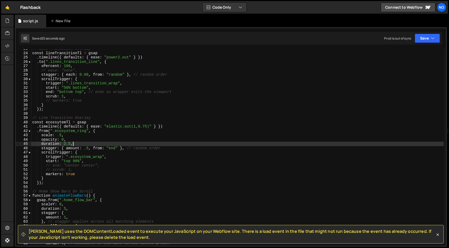
scroll to position [109, 0]
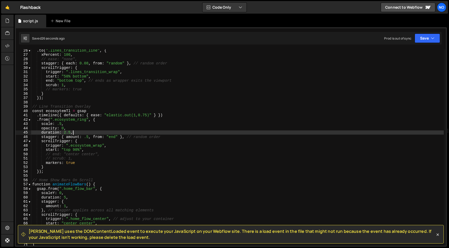
click at [44, 169] on div ". to ( ".lines_transition_line" , { xPercent : 100 , // ease: "none", stagger :…" at bounding box center [237, 150] width 412 height 205
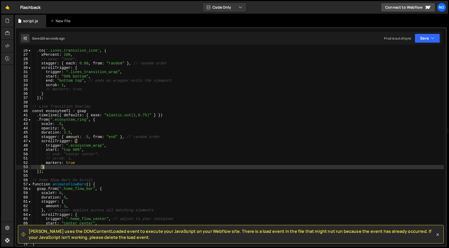
scroll to position [0, 1]
click at [41, 171] on div ". to ( ".lines_transition_line" , { xPercent : 100 , // ease: "none", stagger :…" at bounding box center [237, 150] width 412 height 205
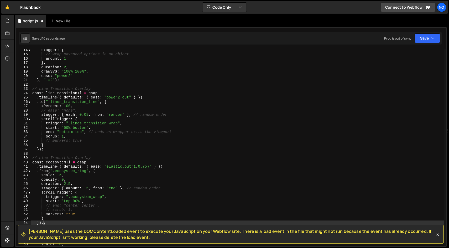
scroll to position [123, 0]
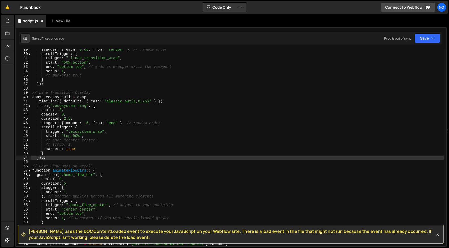
click at [54, 159] on div "stagger : { each : 0.08 , from : "random" } , // random order scrollTrigger : {…" at bounding box center [237, 149] width 412 height 205
type textarea "})"
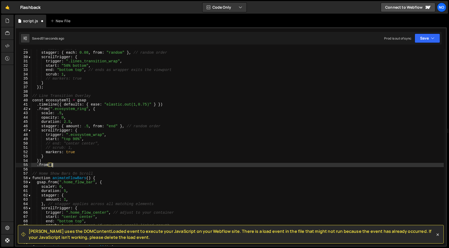
scroll to position [0, 1]
type textarea ".from({)"
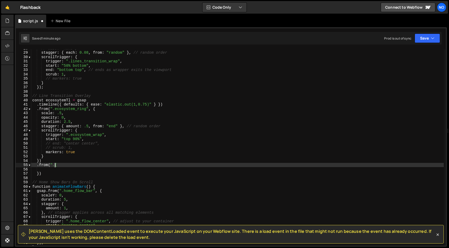
paste textarea "ecosystem_logo"
type textarea ".from(".ecosystem_logo", {"
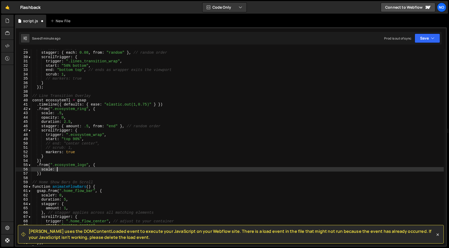
type textarea "scale: 0,"
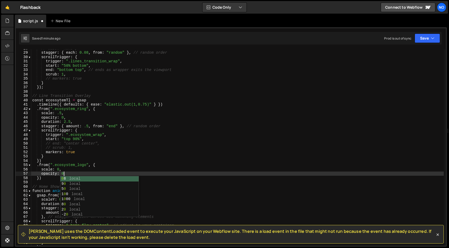
scroll to position [0, 2]
type textarea "opacity: 0,"
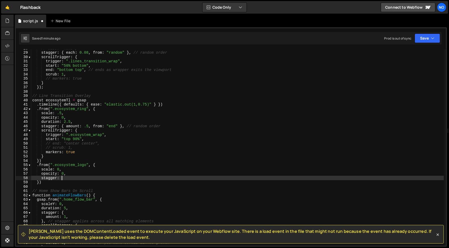
scroll to position [0, 2]
click at [67, 179] on div "// ease: "none", stagger : { each : 0.08 , from : "random" } , // random order …" at bounding box center [237, 148] width 412 height 205
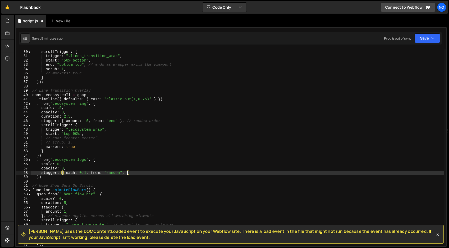
scroll to position [125, 0]
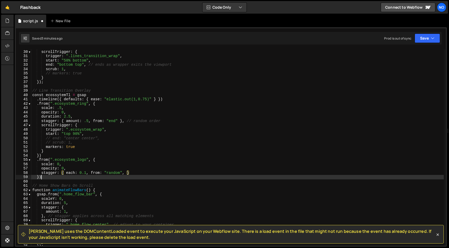
click at [142, 176] on div "stagger : { each : 0.08 , from : "random" } , // random order scrollTrigger : {…" at bounding box center [237, 147] width 412 height 205
click at [140, 172] on div "stagger : { each : 0.08 , from : "random" } , // random order scrollTrigger : {…" at bounding box center [237, 147] width 412 height 205
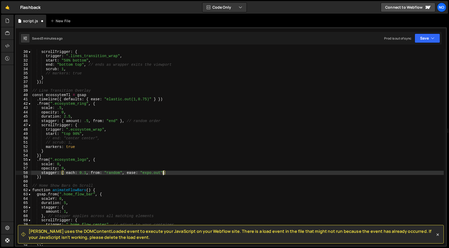
scroll to position [0, 9]
type textarea "stagger: { each: 0.1, from: "random", ease: "expo.out" },"
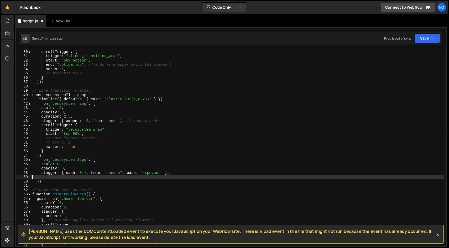
scroll to position [0, 0]
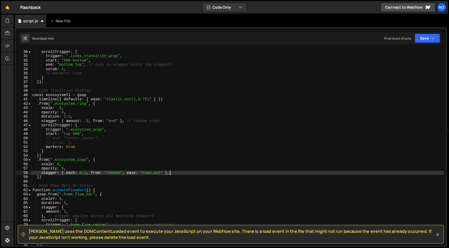
click at [57, 178] on div "stagger : { each : 0.08 , from : "random" } , // random order scrollTrigger : {…" at bounding box center [237, 147] width 412 height 205
drag, startPoint x: 163, startPoint y: 173, endPoint x: 122, endPoint y: 175, distance: 41.2
click at [122, 175] on div "stagger : { each : 0.08 , from : "random" } , // random order scrollTrigger : {…" at bounding box center [237, 147] width 412 height 205
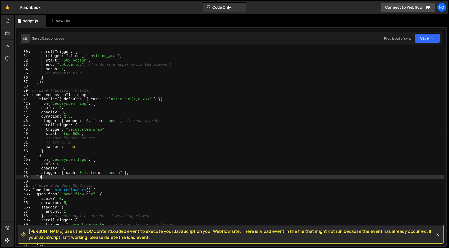
click at [86, 176] on div "stagger : { each : 0.08 , from : "random" } , // random order scrollTrigger : {…" at bounding box center [237, 147] width 412 height 205
click at [86, 174] on div "stagger : { each : 0.08 , from : "random" } , // random order scrollTrigger : {…" at bounding box center [237, 147] width 412 height 205
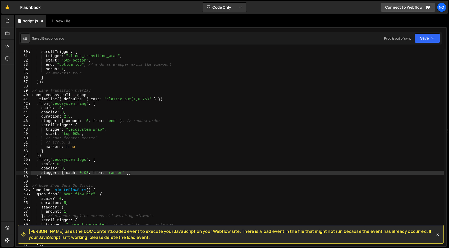
scroll to position [0, 4]
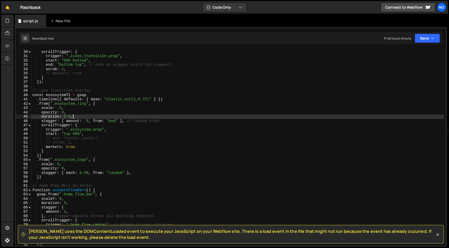
click at [73, 117] on div "stagger : { each : 0.08 , from : "random" } , // random order scrollTrigger : {…" at bounding box center [237, 147] width 412 height 205
click at [73, 119] on div "stagger : { each : 0.08 , from : "random" } , // random order scrollTrigger : {…" at bounding box center [237, 147] width 412 height 205
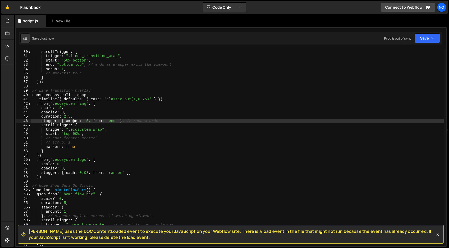
click at [72, 120] on div "stagger : { each : 0.08 , from : "random" } , // random order scrollTrigger : {…" at bounding box center [237, 147] width 412 height 205
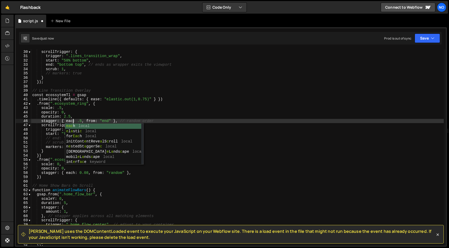
scroll to position [0, 3]
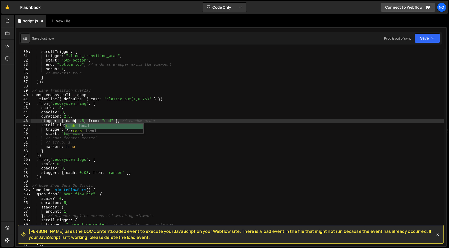
click at [84, 120] on div "stagger : { each : 0.08 , from : "random" } , // random order scrollTrigger : {…" at bounding box center [237, 147] width 412 height 205
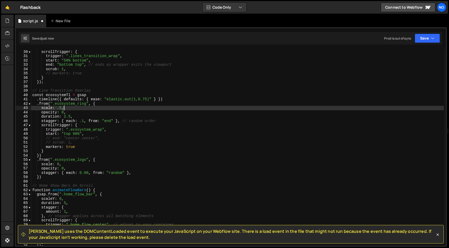
click at [69, 108] on div "stagger : { each : 0.08 , from : "random" } , // random order scrollTrigger : {…" at bounding box center [237, 147] width 412 height 205
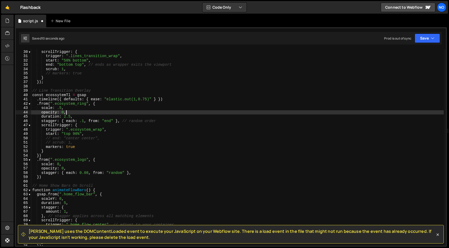
click at [69, 112] on div "stagger : { each : 0.08 , from : "random" } , // random order scrollTrigger : {…" at bounding box center [237, 147] width 412 height 205
click at [77, 115] on div "stagger : { each : 0.08 , from : "random" } , // random order scrollTrigger : {…" at bounding box center [237, 147] width 412 height 205
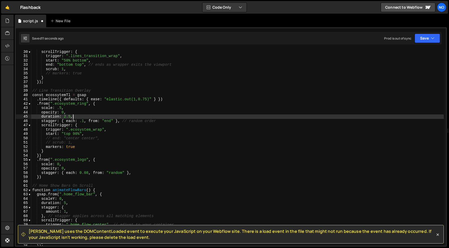
click at [78, 116] on div "stagger : { each : 0.08 , from : "random" } , // random order scrollTrigger : {…" at bounding box center [237, 147] width 412 height 205
type textarea "duration: 2.5,"
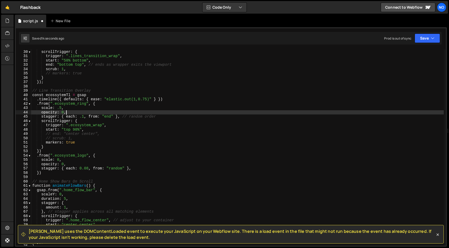
click at [105, 123] on div "stagger : { each : 0.08 , from : "random" } , // random order scrollTrigger : {…" at bounding box center [237, 147] width 412 height 205
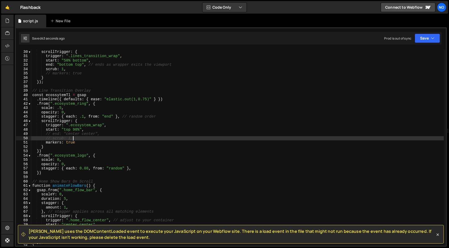
click at [86, 140] on div "stagger : { each : 0.08 , from : "random" } , // random order scrollTrigger : {…" at bounding box center [237, 147] width 412 height 205
click at [71, 115] on div "stagger : { each : 0.08 , from : "random" } , // random order scrollTrigger : {…" at bounding box center [237, 147] width 412 height 205
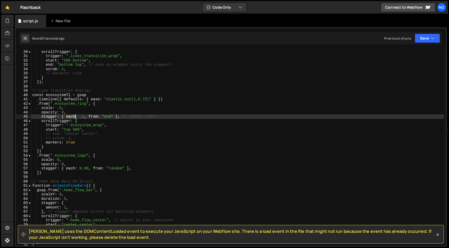
click at [71, 115] on div "stagger : { each : 0.08 , from : "random" } , // random order scrollTrigger : {…" at bounding box center [237, 147] width 412 height 205
click at [88, 119] on div "stagger : { each : 0.08 , from : "random" } , // random order scrollTrigger : {…" at bounding box center [237, 147] width 412 height 205
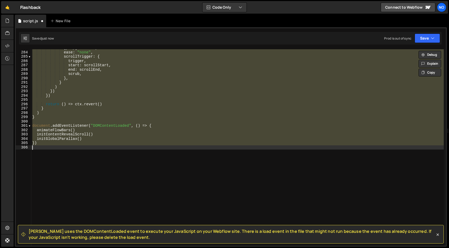
scroll to position [92, 0]
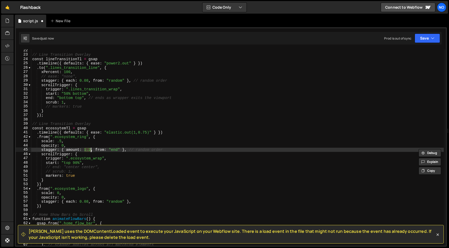
click at [110, 144] on div "// Line Transition Overlay const lineTransitionTl = gsap . timeline ({ defaults…" at bounding box center [237, 150] width 412 height 205
click at [90, 150] on div "// Line Transition Overlay const lineTransitionTl = gsap . timeline ({ defaults…" at bounding box center [237, 150] width 412 height 205
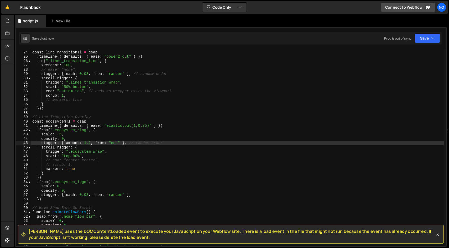
scroll to position [100, 0]
click at [88, 131] on div "const lineTransitionTl = gsap . timeline ({ defaults : { ease : "power2.out" } …" at bounding box center [237, 151] width 412 height 205
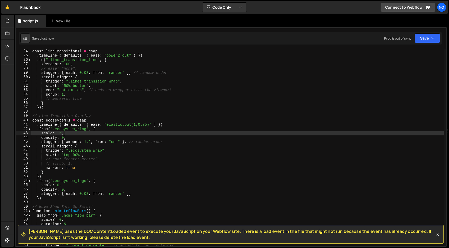
click at [88, 133] on div "const lineTransitionTl = gsap . timeline ({ defaults : { ease : "power2.out" } …" at bounding box center [237, 151] width 412 height 205
click at [88, 135] on div "const lineTransitionTl = gsap . timeline ({ defaults : { ease : "power2.out" } …" at bounding box center [237, 151] width 412 height 205
click at [88, 138] on div "const lineTransitionTl = gsap . timeline ({ defaults : { ease : "power2.out" } …" at bounding box center [237, 151] width 412 height 205
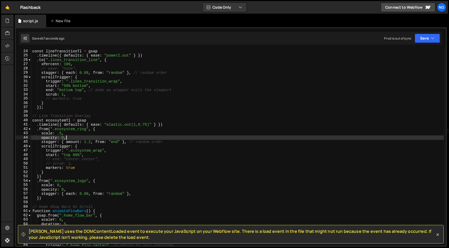
click at [72, 141] on div "const lineTransitionTl = gsap . timeline ({ defaults : { ease : "power2.out" } …" at bounding box center [237, 151] width 412 height 205
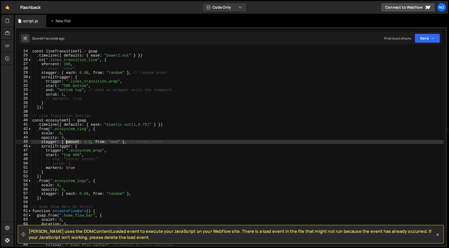
click at [72, 141] on div "const lineTransitionTl = gsap . timeline ({ defaults : { ease : "power2.out" } …" at bounding box center [237, 151] width 412 height 205
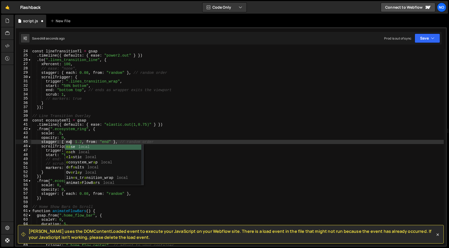
scroll to position [0, 3]
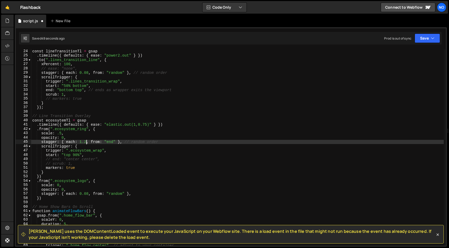
click at [85, 142] on div "const lineTransitionTl = gsap . timeline ({ defaults : { ease : "power2.out" } …" at bounding box center [237, 151] width 412 height 205
click at [81, 142] on div "const lineTransitionTl = gsap . timeline ({ defaults : { ease : "power2.out" } …" at bounding box center [237, 151] width 412 height 205
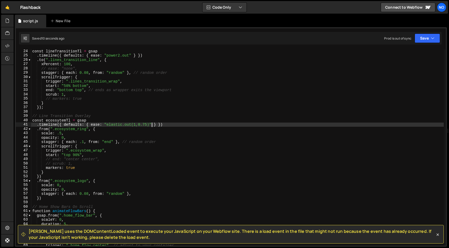
click at [151, 125] on div "const lineTransitionTl = gsap . timeline ({ defaults : { ease : "power2.out" } …" at bounding box center [237, 151] width 412 height 205
click at [91, 125] on div "const lineTransitionTl = gsap . timeline ({ defaults : { ease : "power2.out" } …" at bounding box center [237, 151] width 412 height 205
click at [105, 130] on div "const lineTransitionTl = gsap . timeline ({ defaults : { ease : "power2.out" } …" at bounding box center [237, 151] width 412 height 205
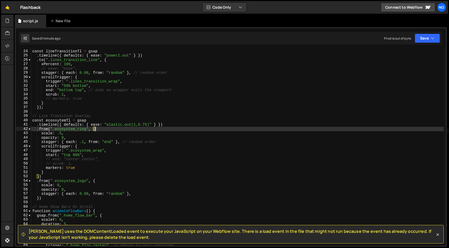
click at [80, 137] on div "const lineTransitionTl = gsap . timeline ({ defaults : { ease : "power2.out" } …" at bounding box center [237, 151] width 412 height 205
type textarea "opacity: 0,"
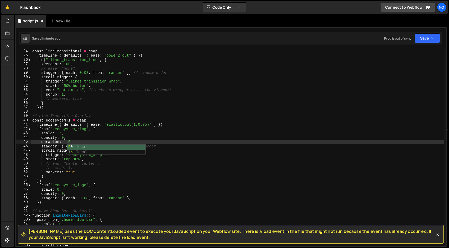
click at [99, 137] on div "const lineTransitionTl = gsap . timeline ({ defaults : { ease : "power2.out" } …" at bounding box center [237, 151] width 412 height 205
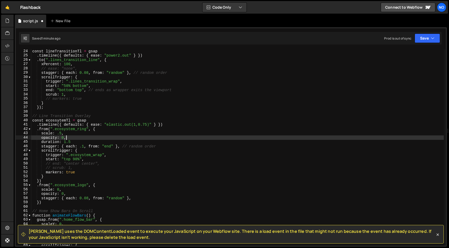
click at [72, 145] on div "const lineTransitionTl = gsap . timeline ({ defaults : { ease : "power2.out" } …" at bounding box center [237, 151] width 412 height 205
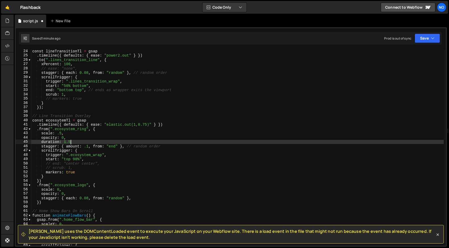
click at [81, 142] on div "const lineTransitionTl = gsap . timeline ({ defaults : { ease : "power2.out" } …" at bounding box center [237, 151] width 412 height 205
click at [88, 147] on div "const lineTransitionTl = gsap . timeline ({ defaults : { ease : "power2.out" } …" at bounding box center [237, 151] width 412 height 205
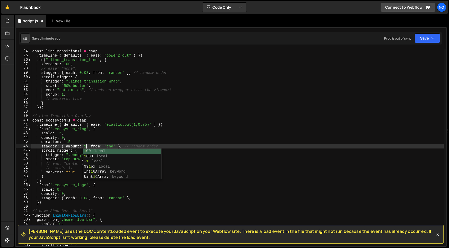
scroll to position [0, 4]
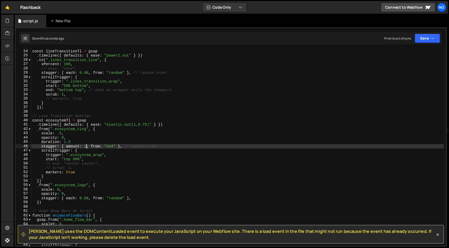
click at [75, 143] on div "const lineTransitionTl = gsap . timeline ({ defaults : { ease : "power2.out" } …" at bounding box center [237, 151] width 412 height 205
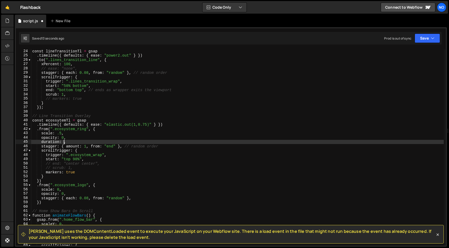
scroll to position [0, 2]
click at [85, 147] on div "const lineTransitionTl = gsap . timeline ({ defaults : { ease : "power2.out" } …" at bounding box center [237, 151] width 412 height 205
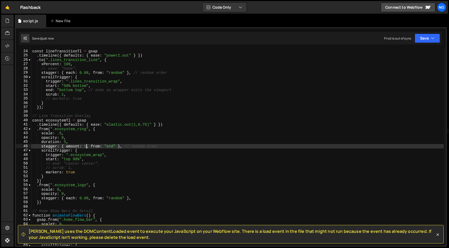
click at [65, 141] on div "const lineTransitionTl = gsap . timeline ({ defaults : { ease : "power2.out" } …" at bounding box center [237, 151] width 412 height 205
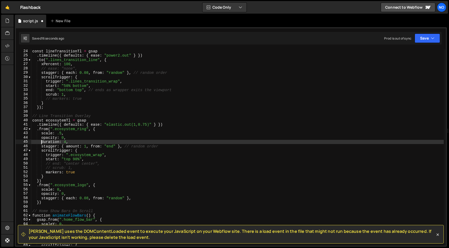
click at [86, 146] on div "const lineTransitionTl = gsap . timeline ({ defaults : { ease : "power2.out" } …" at bounding box center [237, 151] width 412 height 205
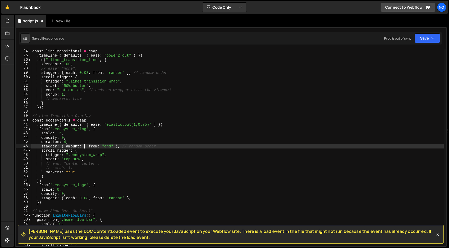
scroll to position [0, 4]
type textarea "stagger: { amount: .3, from: "end" }, // random order"
